Goal: Check status

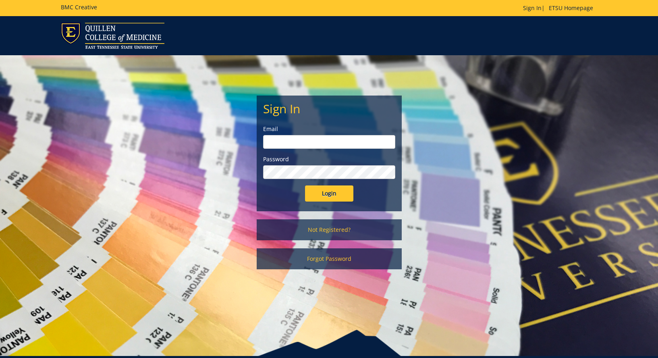
drag, startPoint x: 329, startPoint y: 152, endPoint x: 330, endPoint y: 147, distance: 5.0
click at [330, 149] on form "Sign In Email Password Login" at bounding box center [329, 151] width 132 height 99
click at [330, 147] on input "email" at bounding box center [329, 142] width 132 height 14
type input "[EMAIL_ADDRESS][DOMAIN_NAME]"
click at [337, 199] on input "Login" at bounding box center [329, 193] width 48 height 16
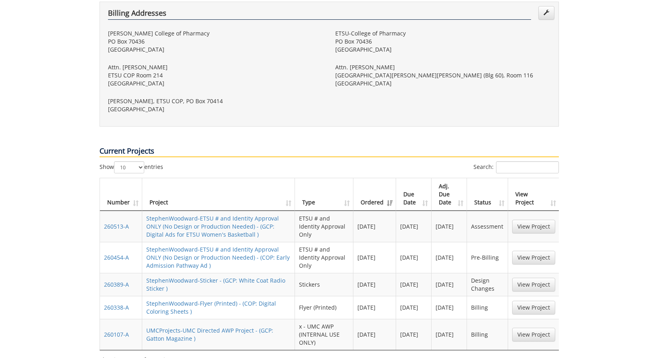
scroll to position [306, 0]
click at [256, 276] on link "StephenWoodward-Sticker - (GCP: White Coat Radio Sticker )" at bounding box center [215, 284] width 139 height 16
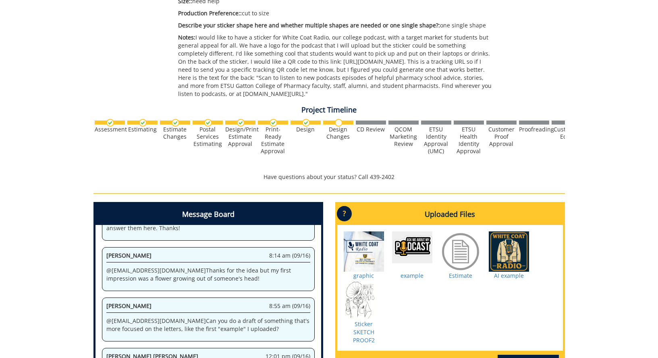
scroll to position [203, 0]
